Goal: Task Accomplishment & Management: Use online tool/utility

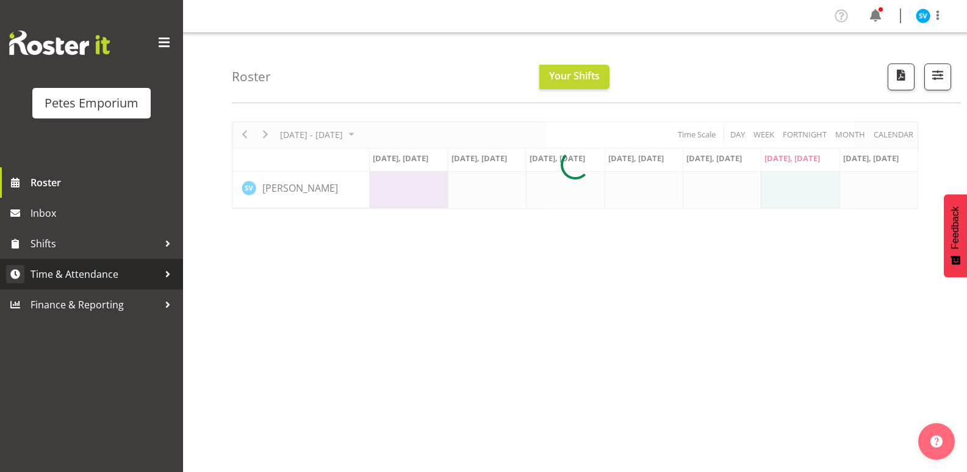
click at [123, 281] on span "Time & Attendance" at bounding box center [94, 274] width 128 height 18
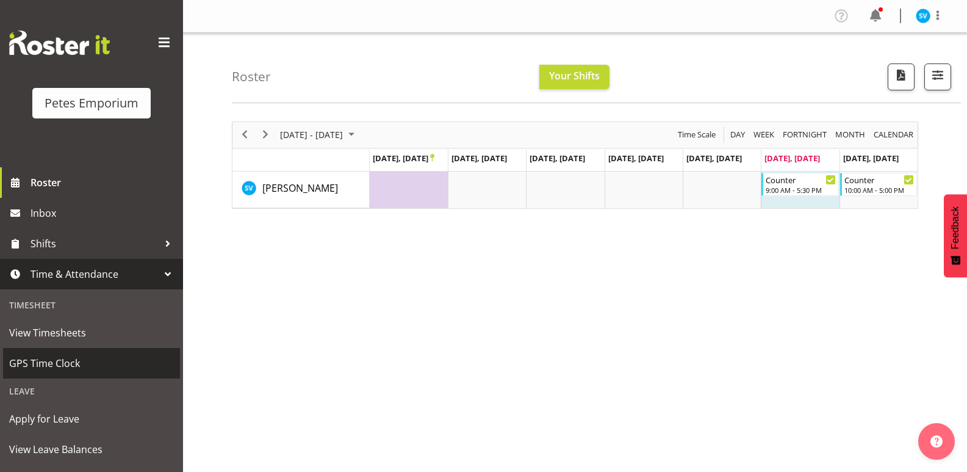
click at [81, 357] on span "GPS Time Clock" at bounding box center [91, 363] width 165 height 18
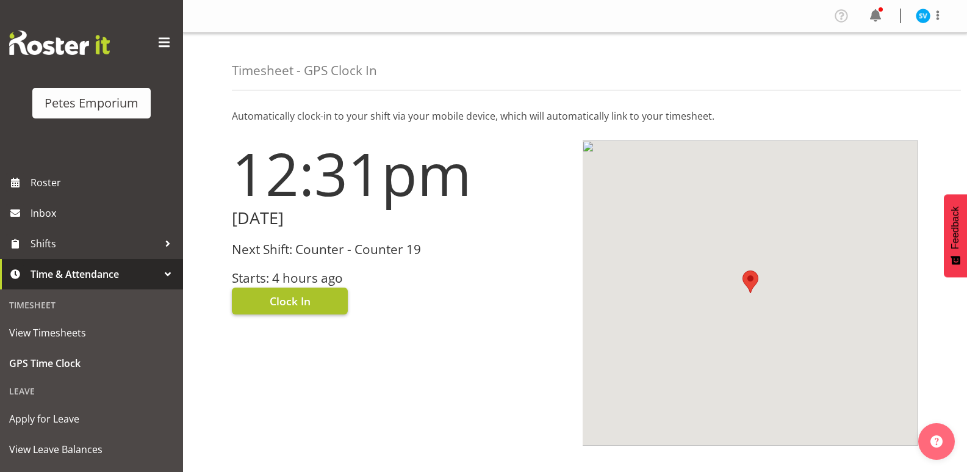
click at [298, 293] on span "Clock In" at bounding box center [290, 301] width 41 height 16
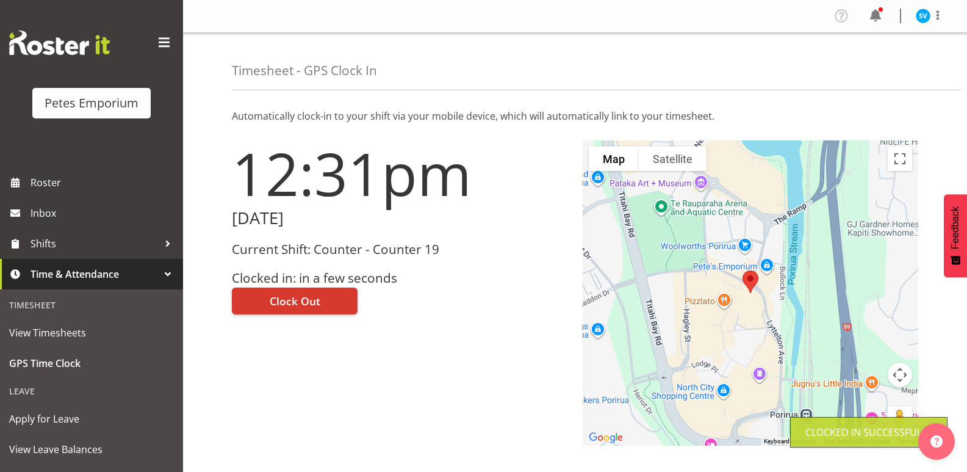
click at [922, 16] on img at bounding box center [923, 16] width 15 height 15
click at [906, 65] on link "Log Out" at bounding box center [886, 64] width 117 height 22
